Goal: Check status

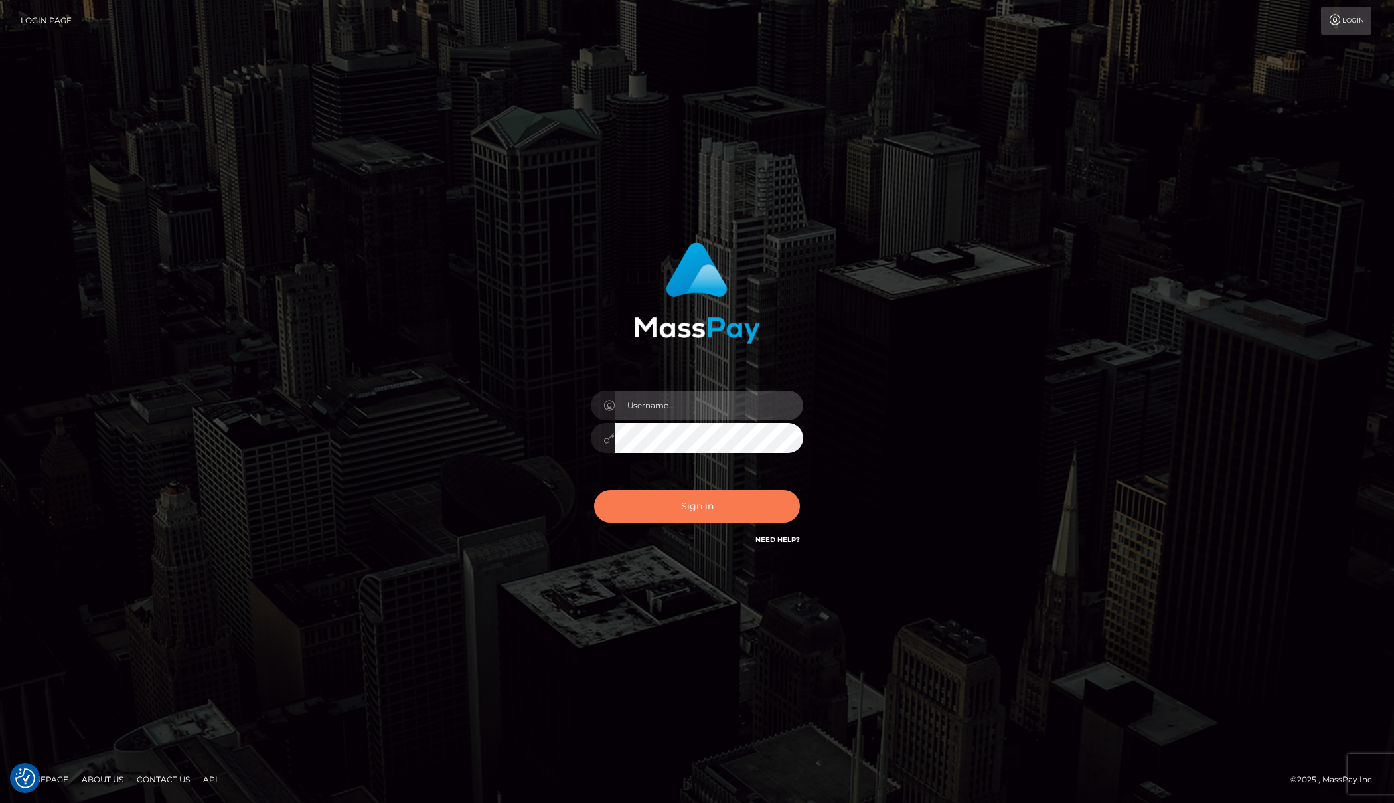
type input "[PERSON_NAME]"
click at [728, 507] on button "Sign in" at bounding box center [697, 506] width 206 height 33
type input "[PERSON_NAME]"
click at [691, 501] on button "Sign in" at bounding box center [697, 506] width 206 height 33
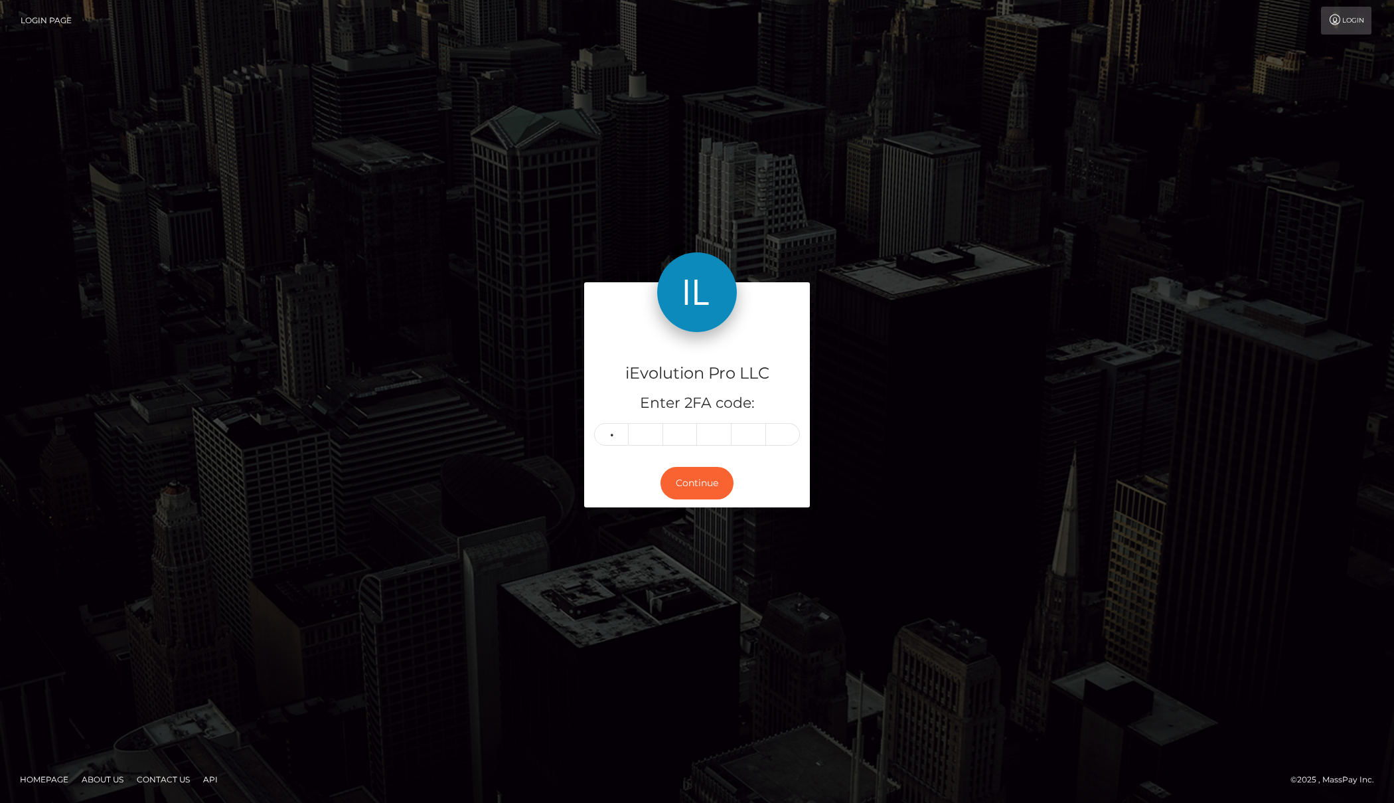
type input "9"
type input "8"
type input "0"
type input "1"
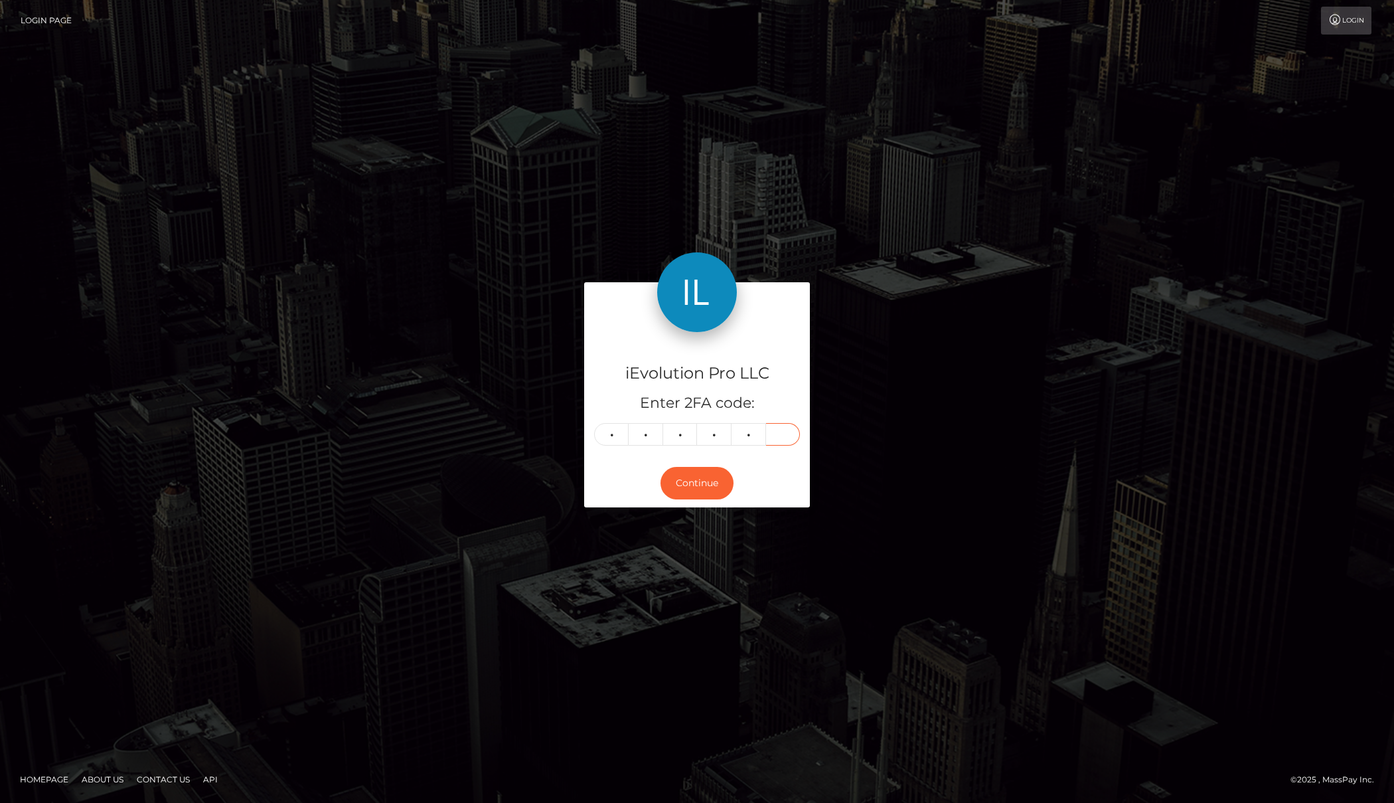
type input "6"
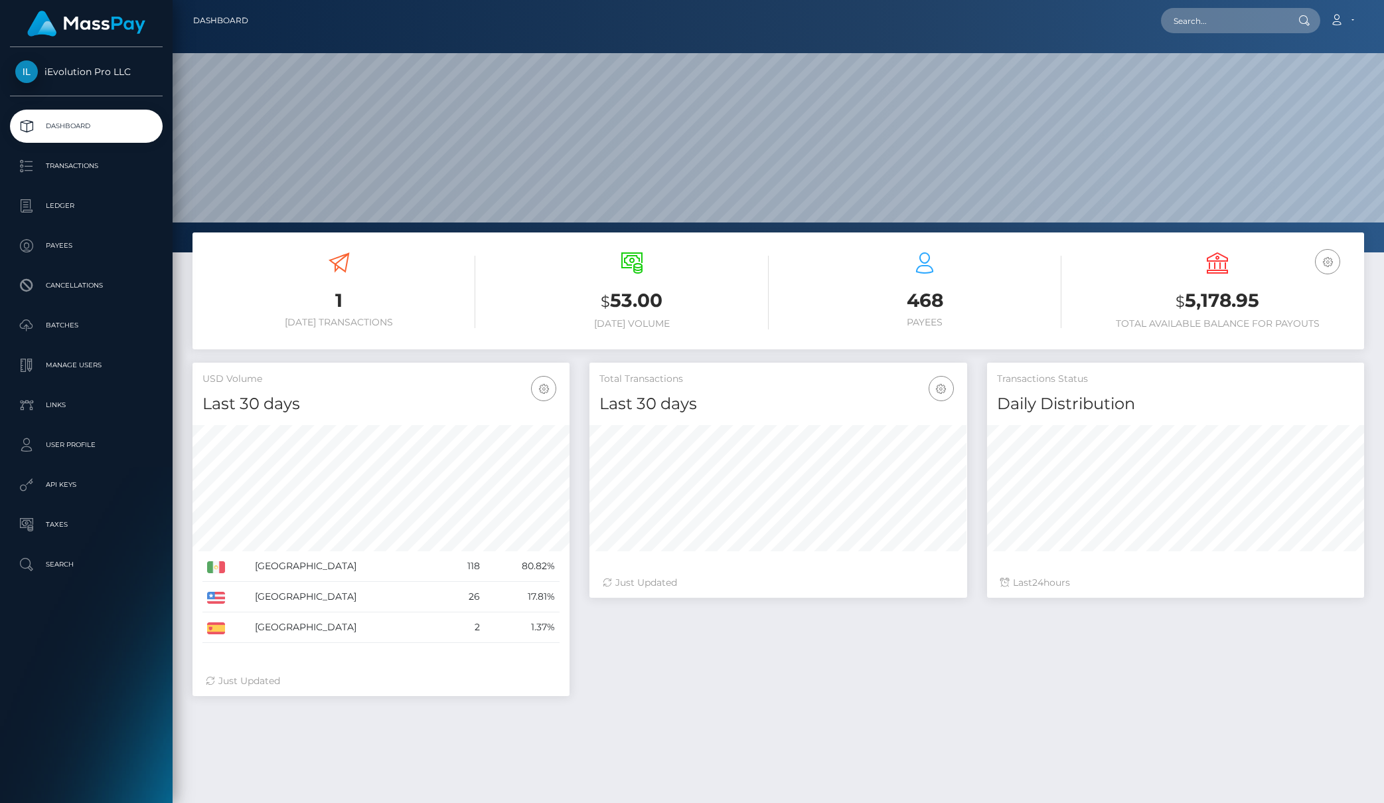
scroll to position [236, 378]
click at [76, 167] on p "Transactions" at bounding box center [86, 166] width 142 height 20
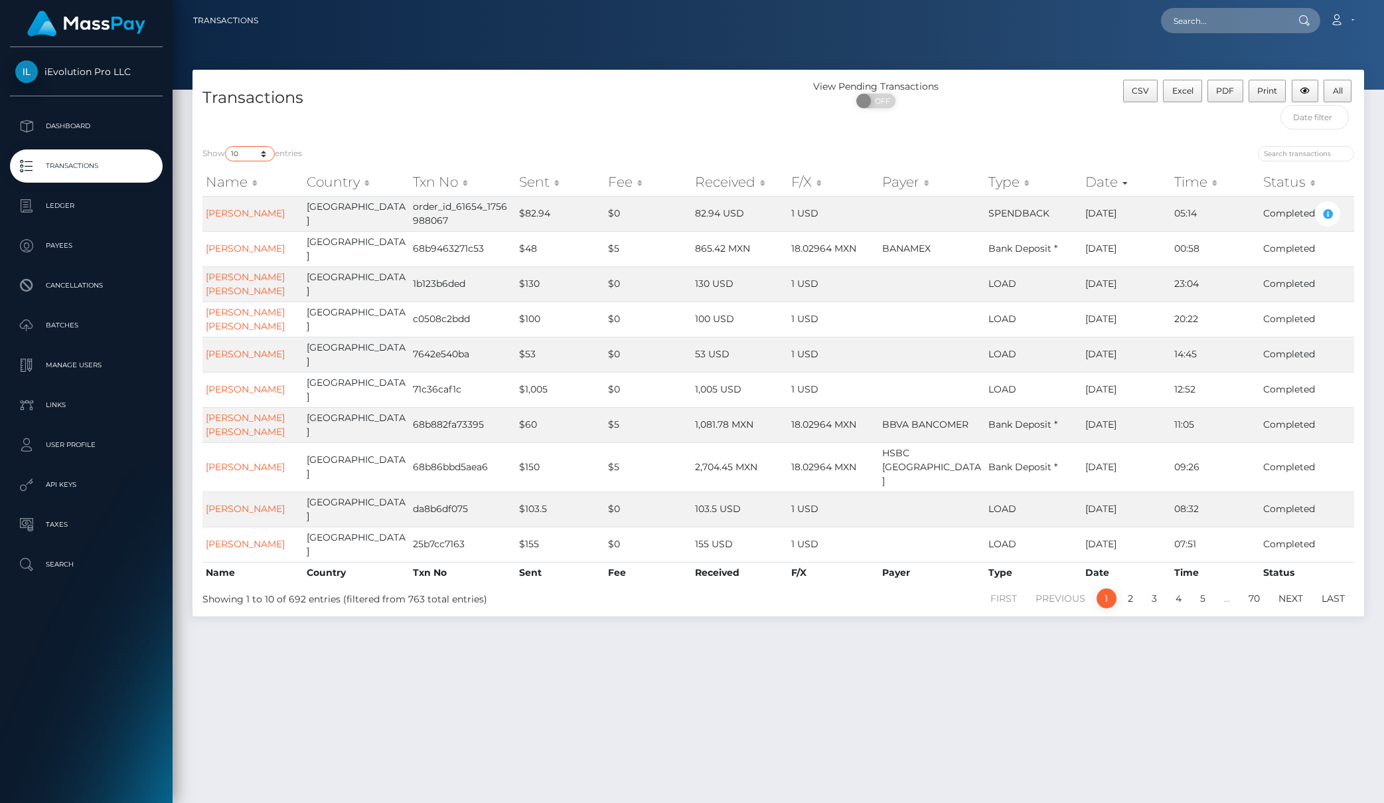
click at [270, 154] on select "10 25 50 100 250 500 1,000 3,500" at bounding box center [250, 153] width 50 height 15
select select "100"
click at [226, 146] on select "10 25 50 100 250 500 1,000 3,500" at bounding box center [250, 153] width 50 height 15
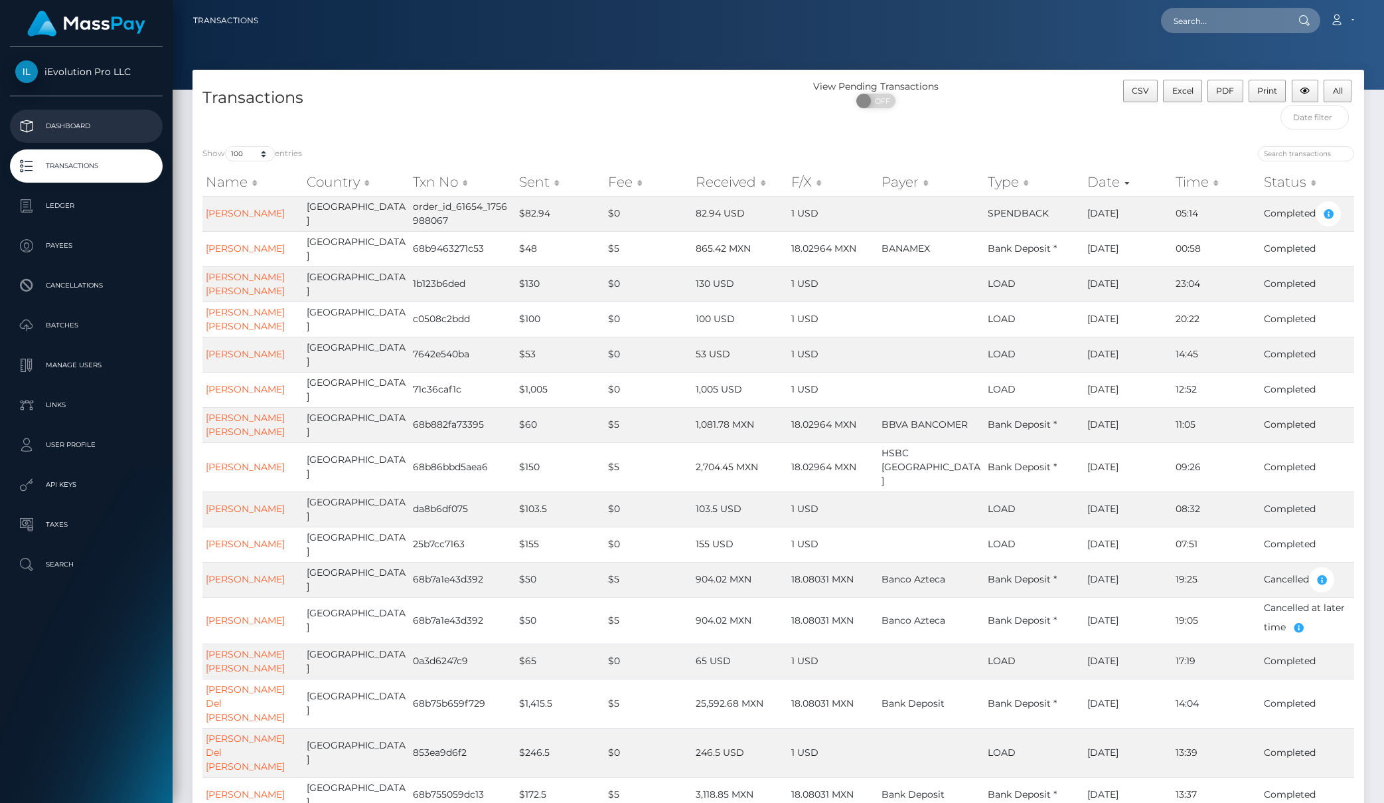
click at [56, 133] on p "Dashboard" at bounding box center [86, 126] width 142 height 20
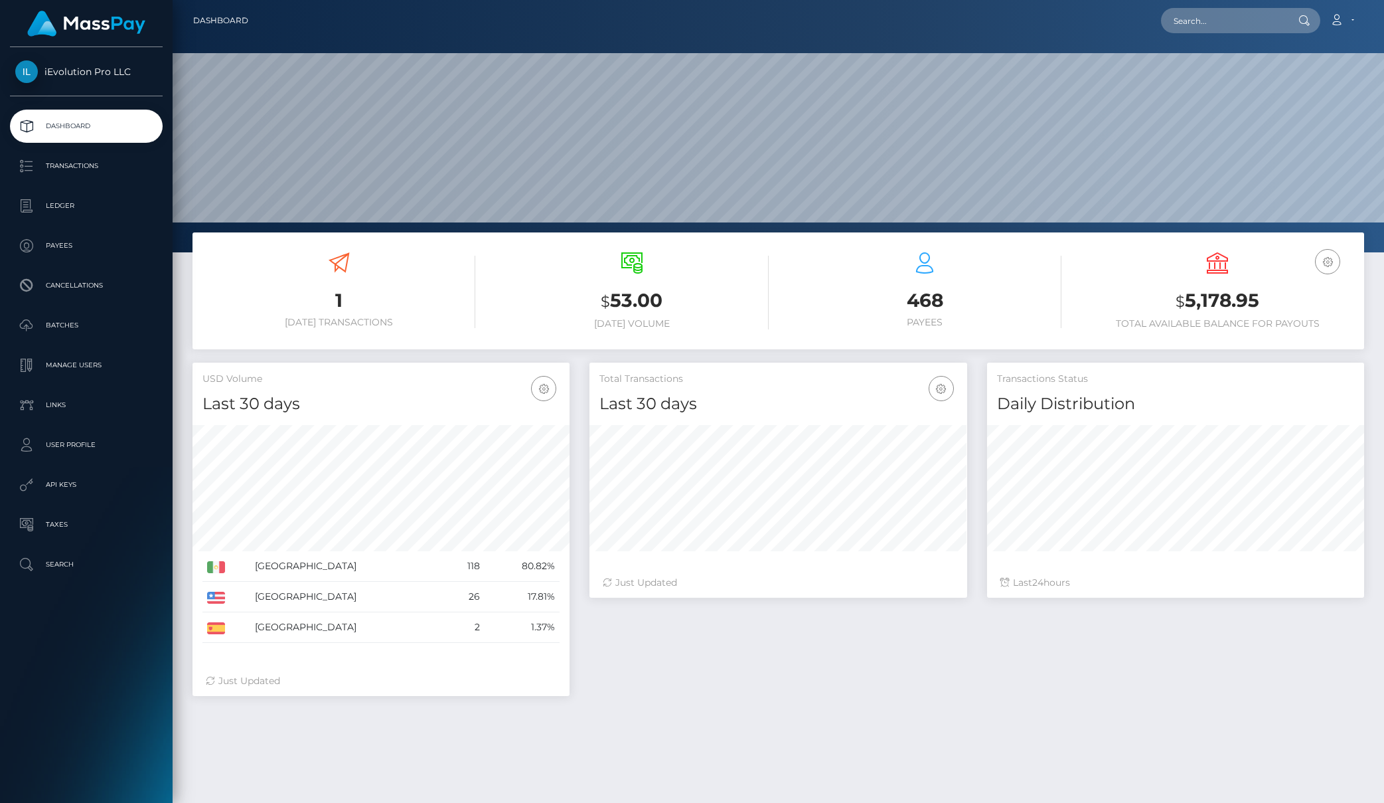
scroll to position [236, 378]
click at [36, 161] on p "Transactions" at bounding box center [86, 166] width 142 height 20
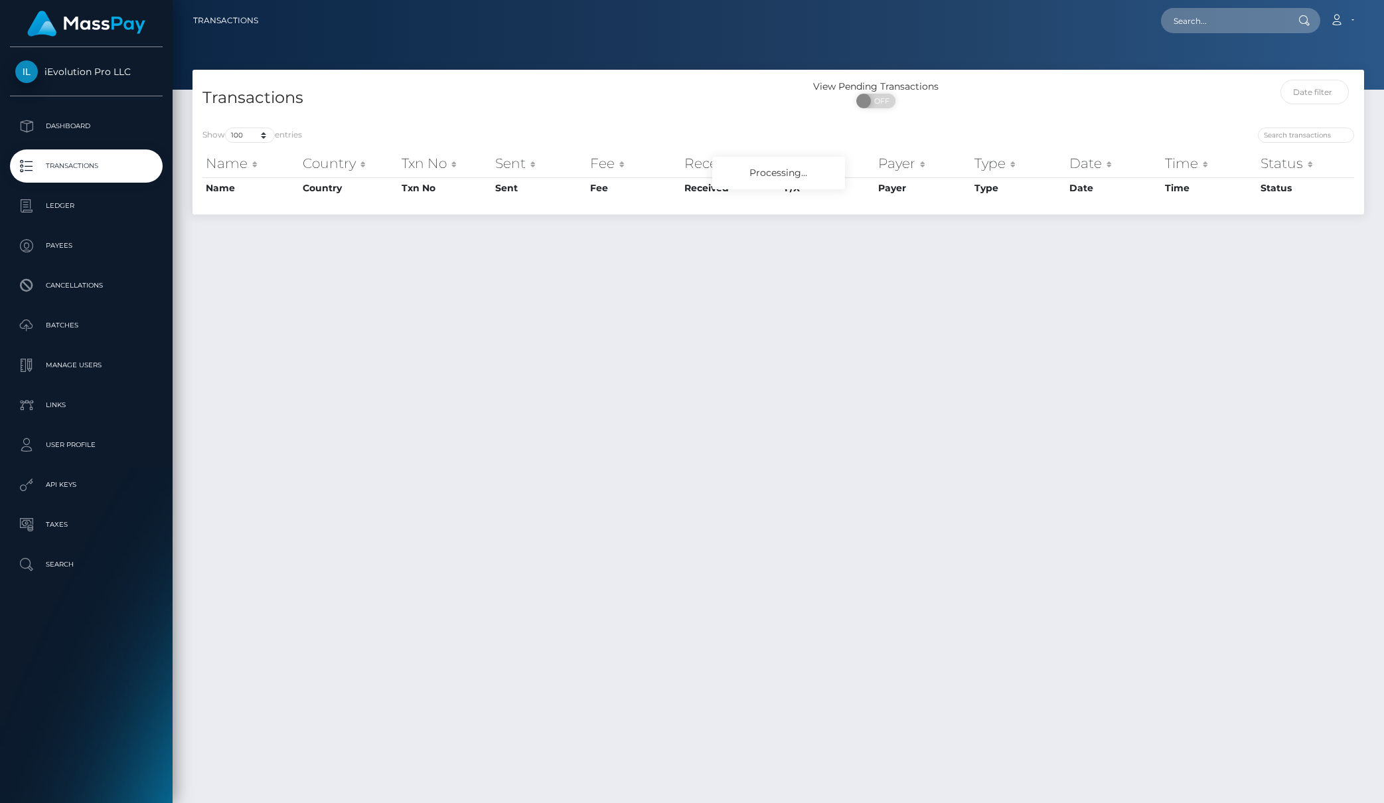
select select "100"
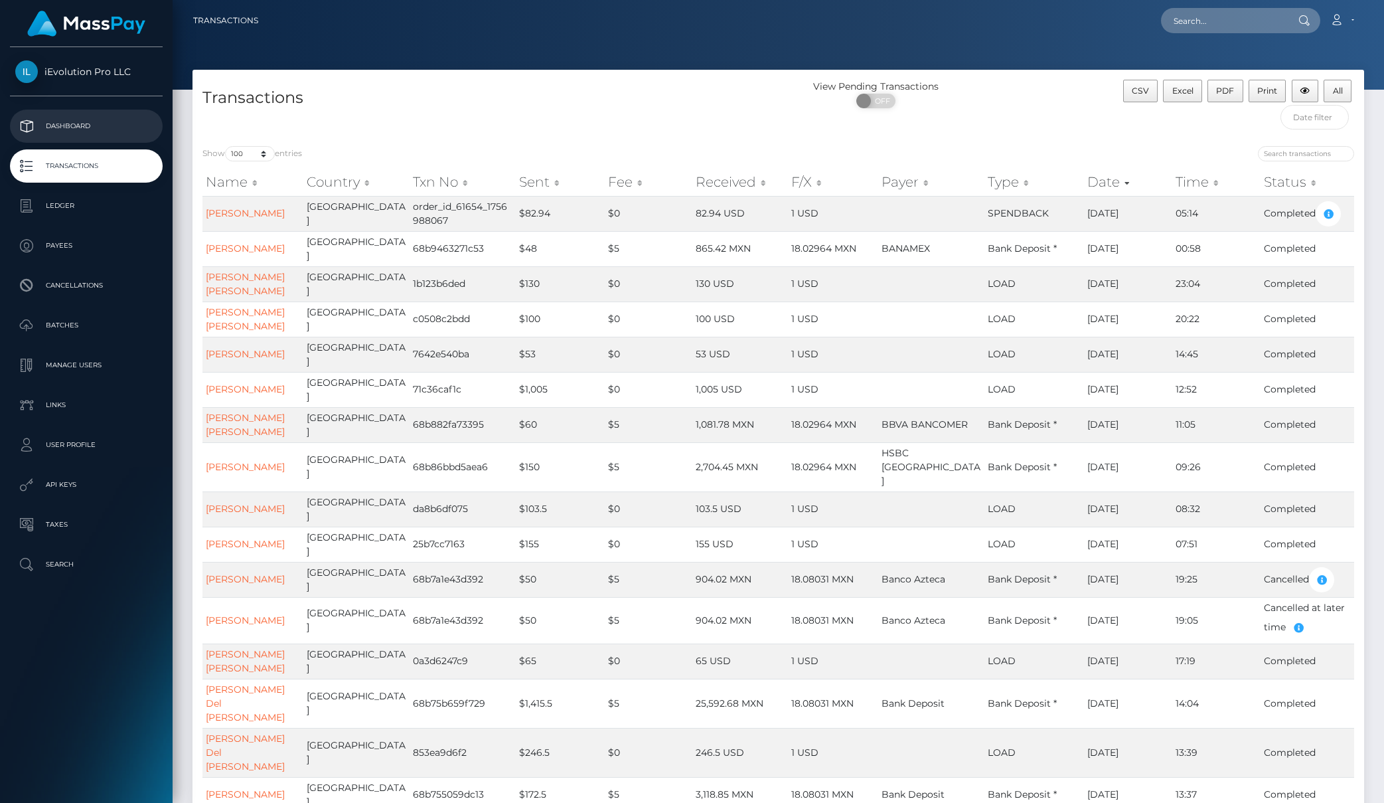
click at [74, 131] on p "Dashboard" at bounding box center [86, 126] width 142 height 20
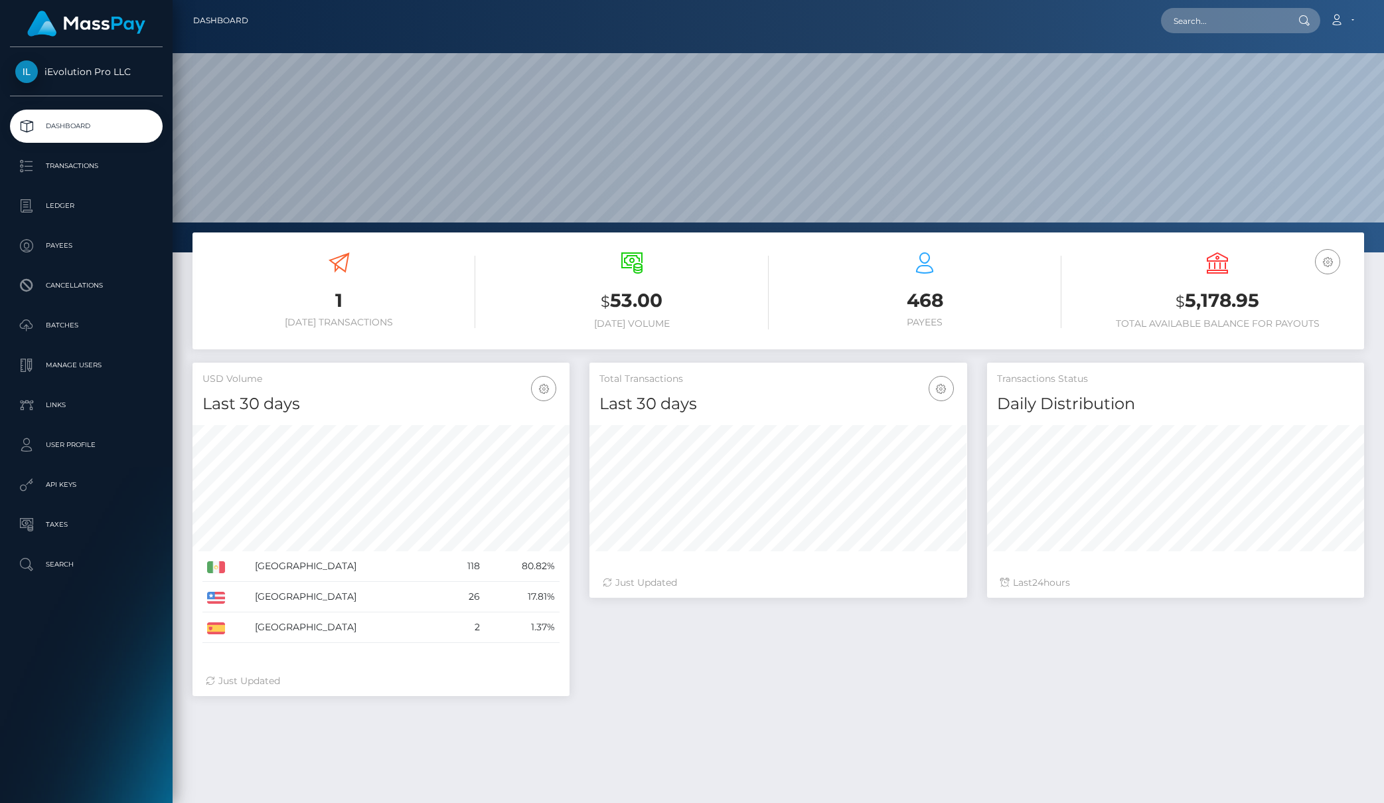
scroll to position [236, 378]
